Goal: Check status

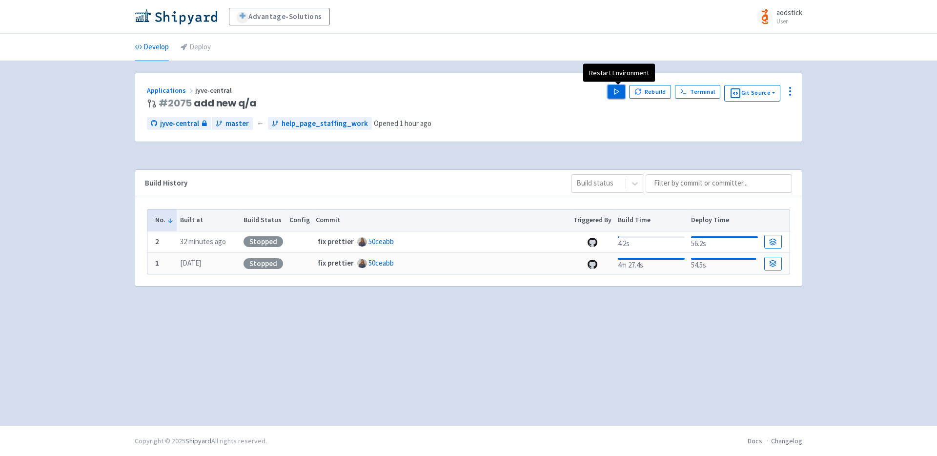
click at [619, 88] on icon "button" at bounding box center [616, 91] width 7 height 7
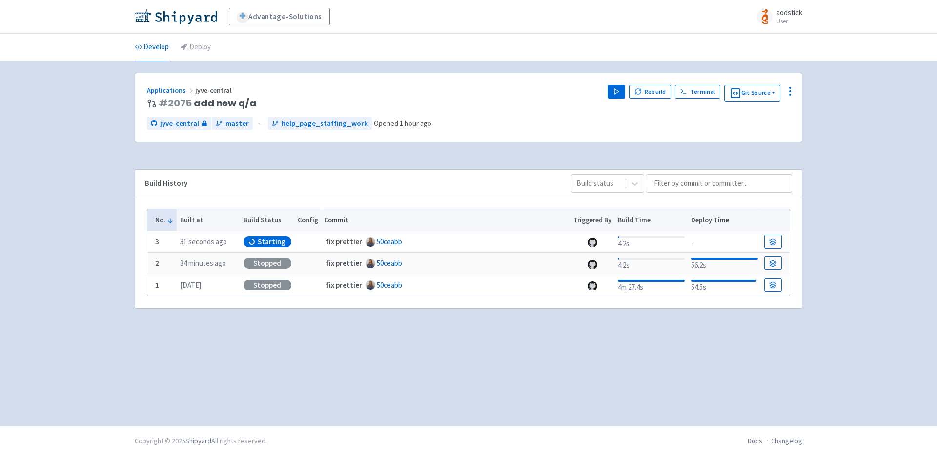
click at [846, 135] on div "Advantage-Solutions aodstick User Profile Sign out Develop Deploy #" at bounding box center [468, 213] width 937 height 426
click at [834, 141] on div "Advantage-Solutions aodstick User Profile Sign out Develop Deploy #" at bounding box center [468, 213] width 937 height 426
click at [838, 141] on div "Advantage-Solutions aodstick User Profile Sign out Develop Deploy #" at bounding box center [468, 213] width 937 height 426
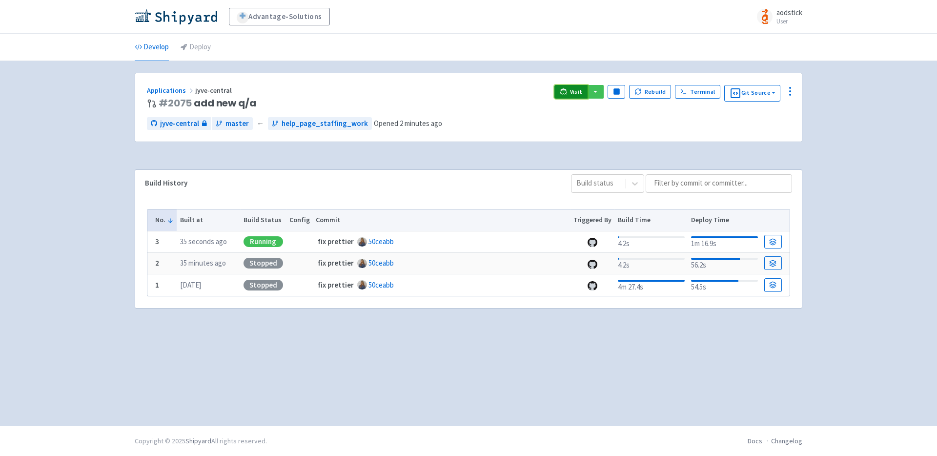
click at [573, 95] on span "Visit" at bounding box center [576, 92] width 13 height 8
